Goal: Transaction & Acquisition: Book appointment/travel/reservation

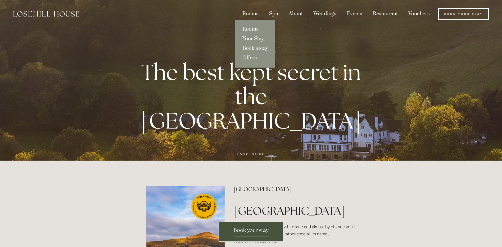
click at [253, 29] on link "Rooms" at bounding box center [255, 30] width 40 height 10
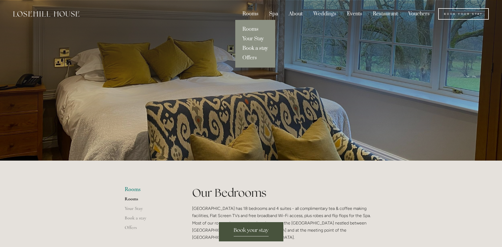
click at [260, 47] on link "Book a stay" at bounding box center [255, 49] width 40 height 10
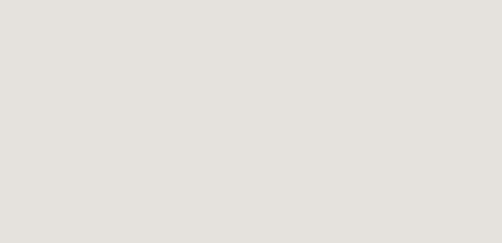
scroll to position [2, 0]
